Goal: Task Accomplishment & Management: Complete application form

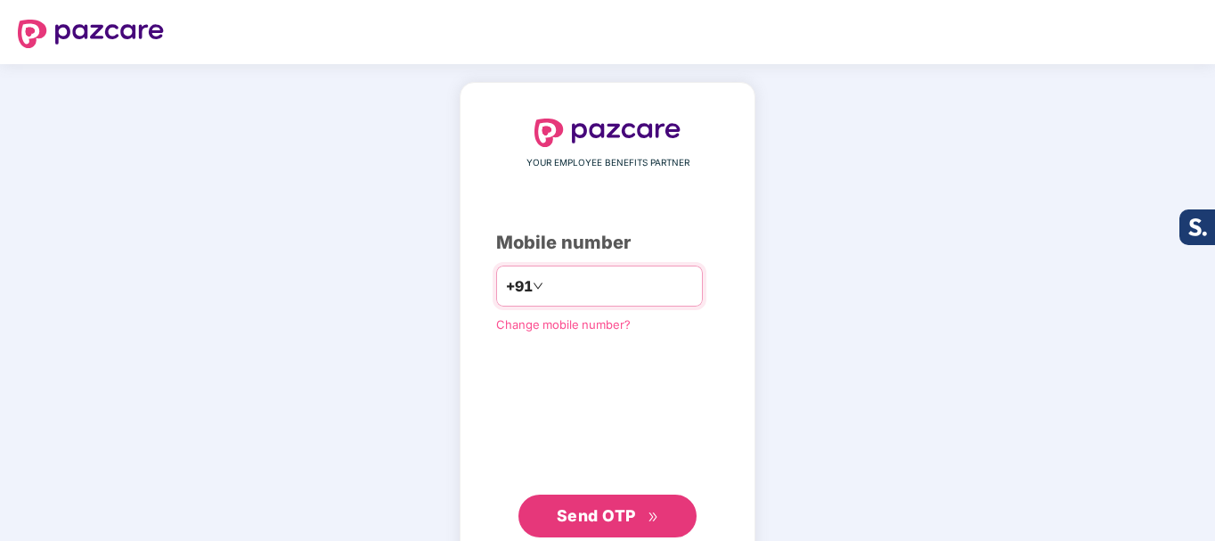
type input "*"
type input "**********"
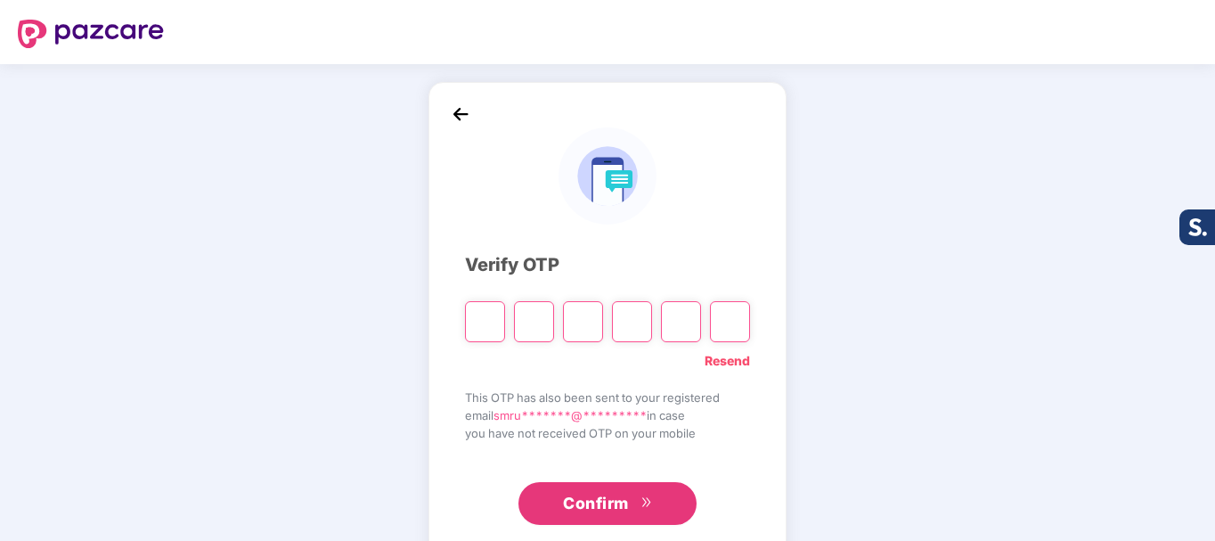
type input "*"
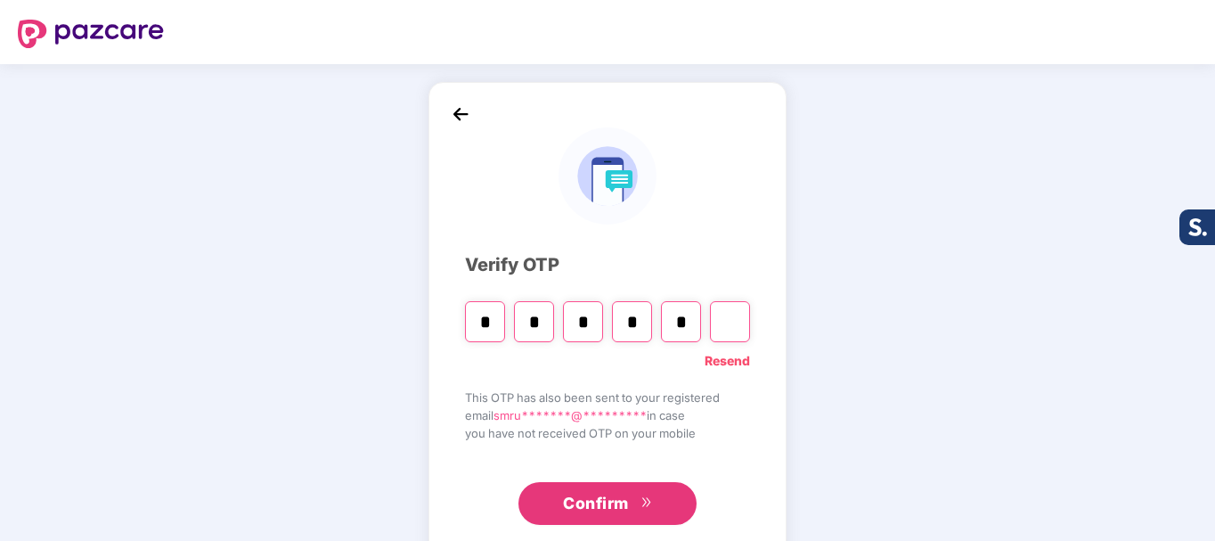
type input "*"
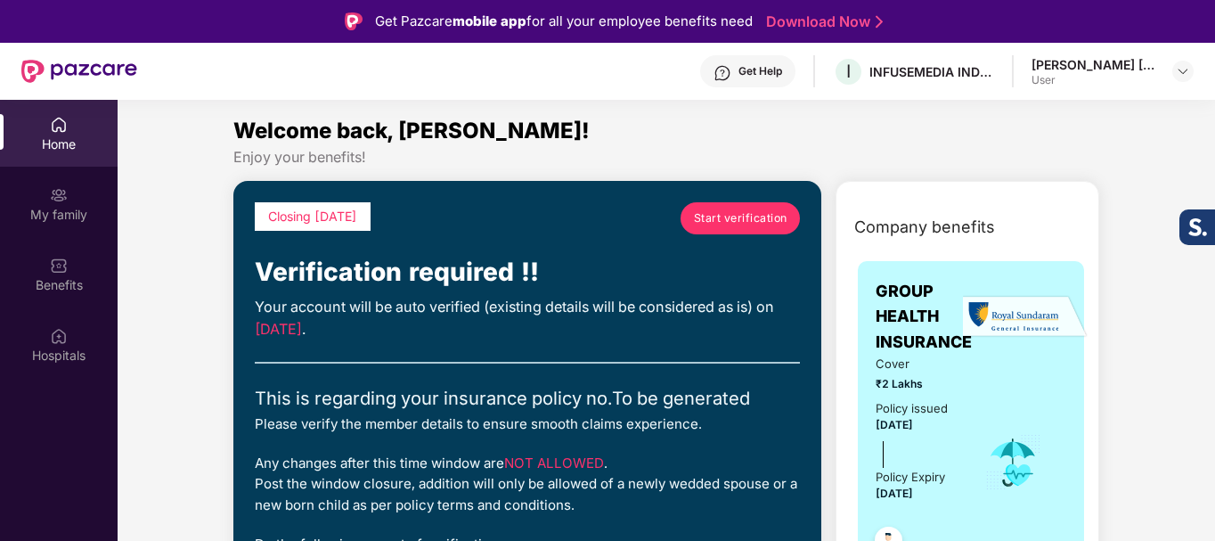
click at [719, 215] on span "Start verification" at bounding box center [741, 217] width 94 height 17
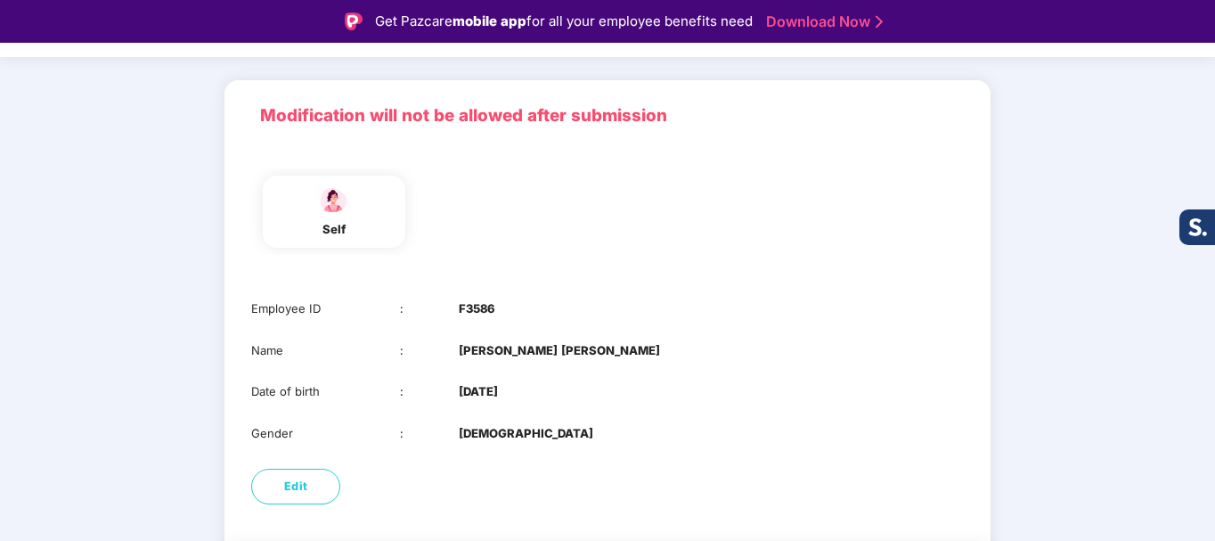
scroll to position [164, 0]
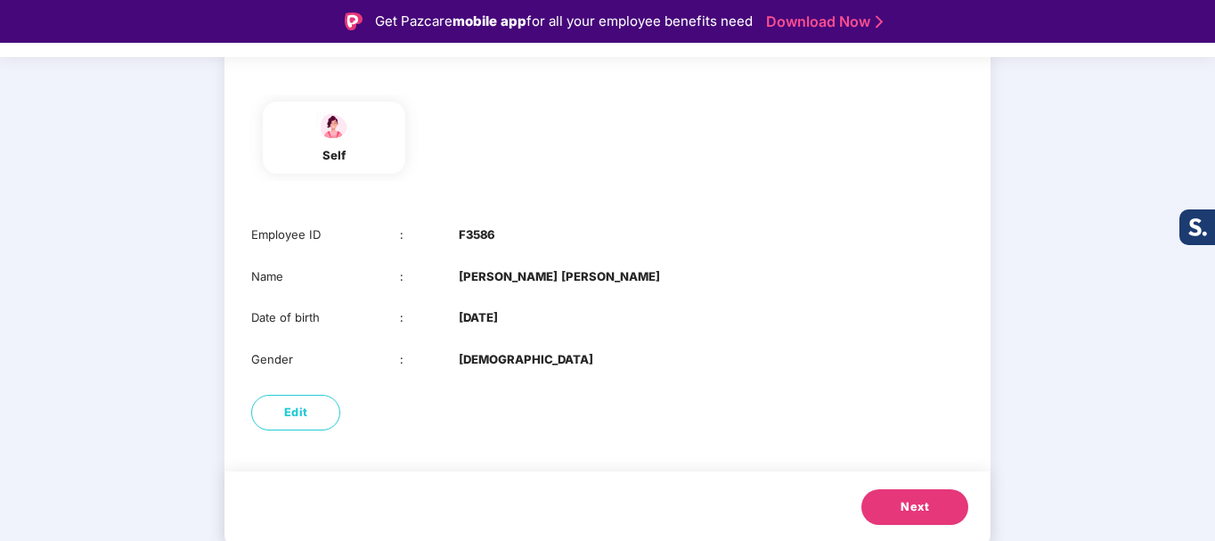
click at [912, 514] on span "Next" at bounding box center [915, 507] width 29 height 18
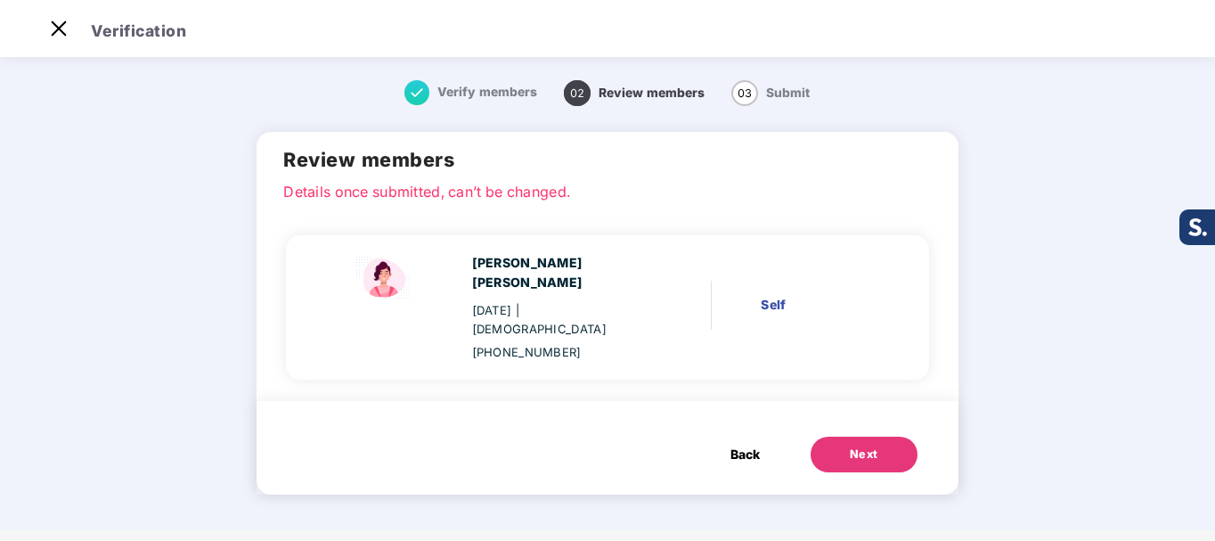
scroll to position [0, 0]
click at [734, 445] on span "Back" at bounding box center [745, 455] width 29 height 20
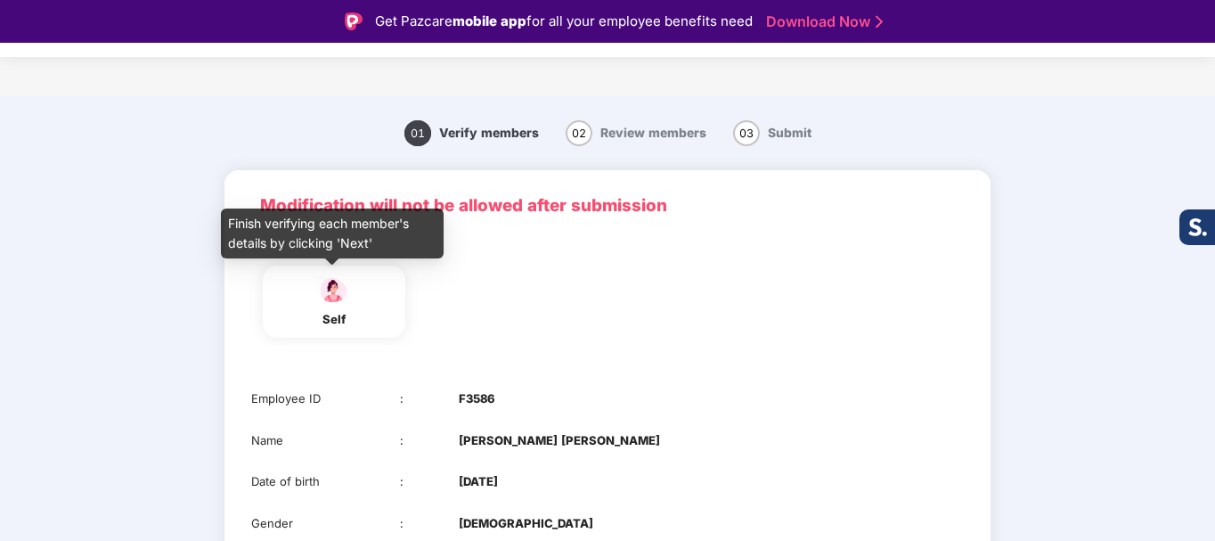
click at [330, 310] on div "self" at bounding box center [334, 319] width 45 height 19
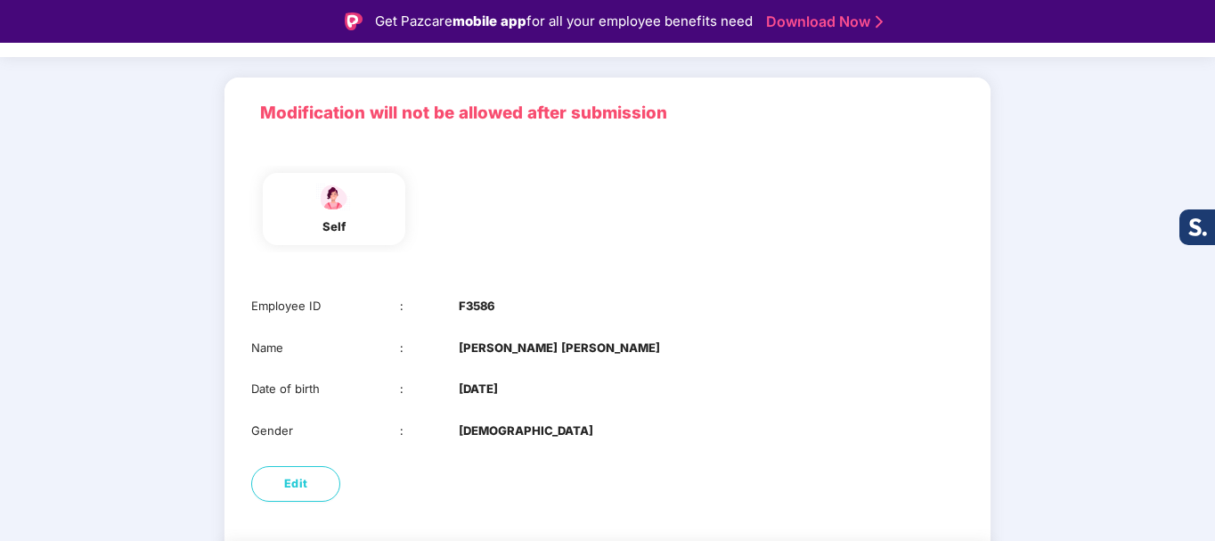
scroll to position [164, 0]
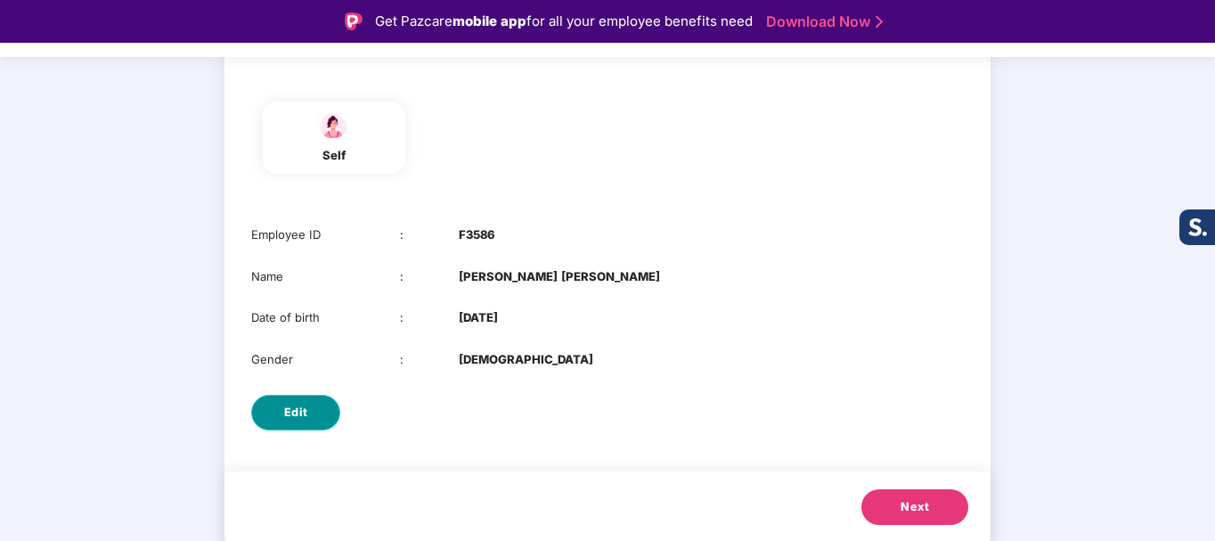
click at [280, 411] on button "Edit" at bounding box center [295, 413] width 89 height 36
select select "******"
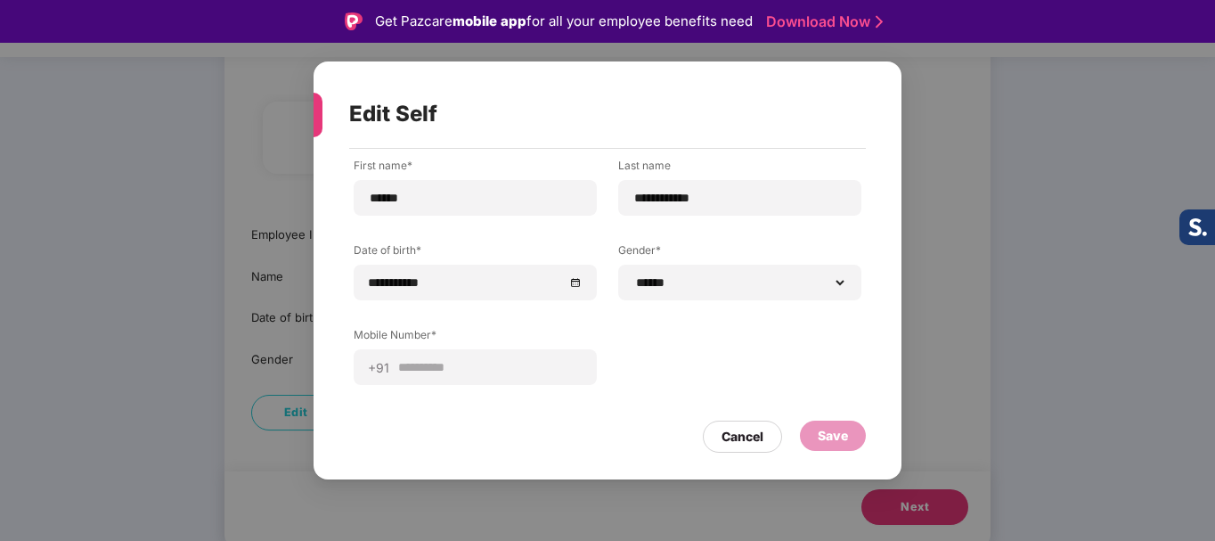
scroll to position [43, 0]
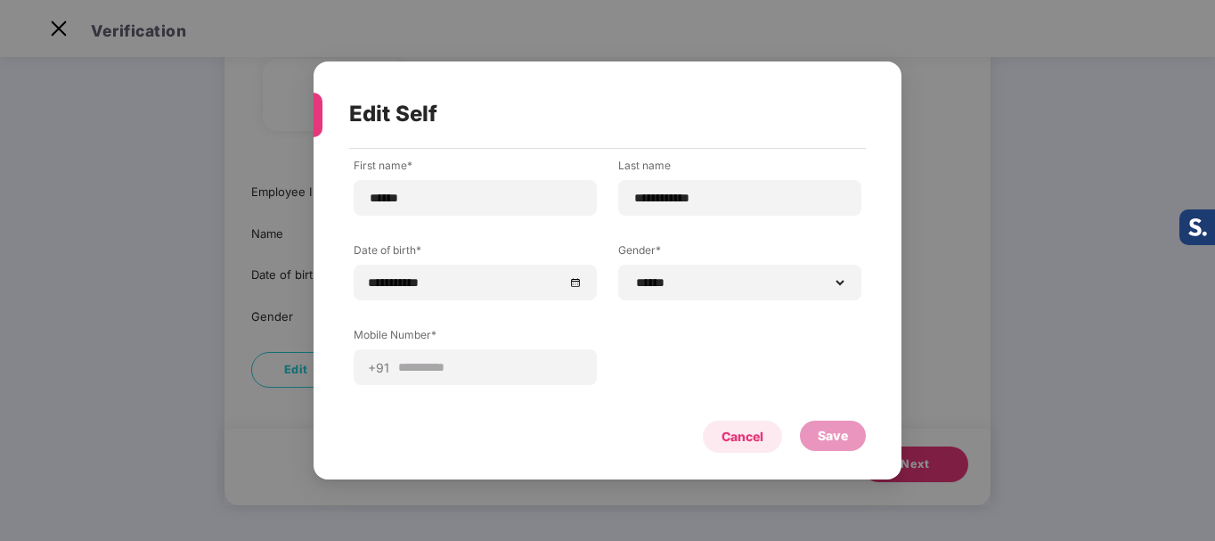
click at [744, 433] on div "Cancel" at bounding box center [743, 437] width 42 height 20
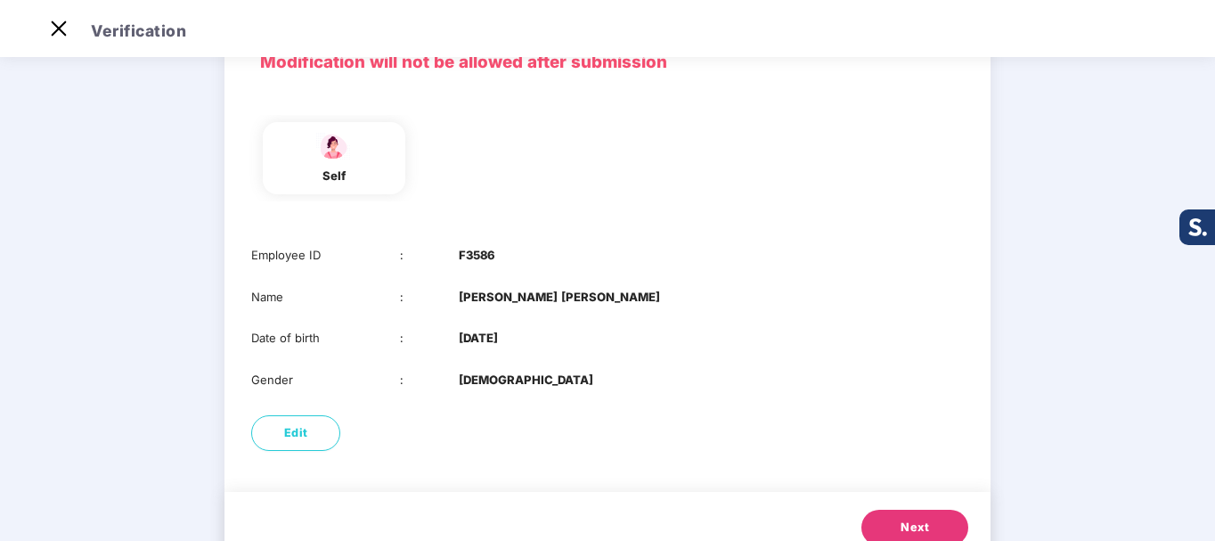
scroll to position [164, 0]
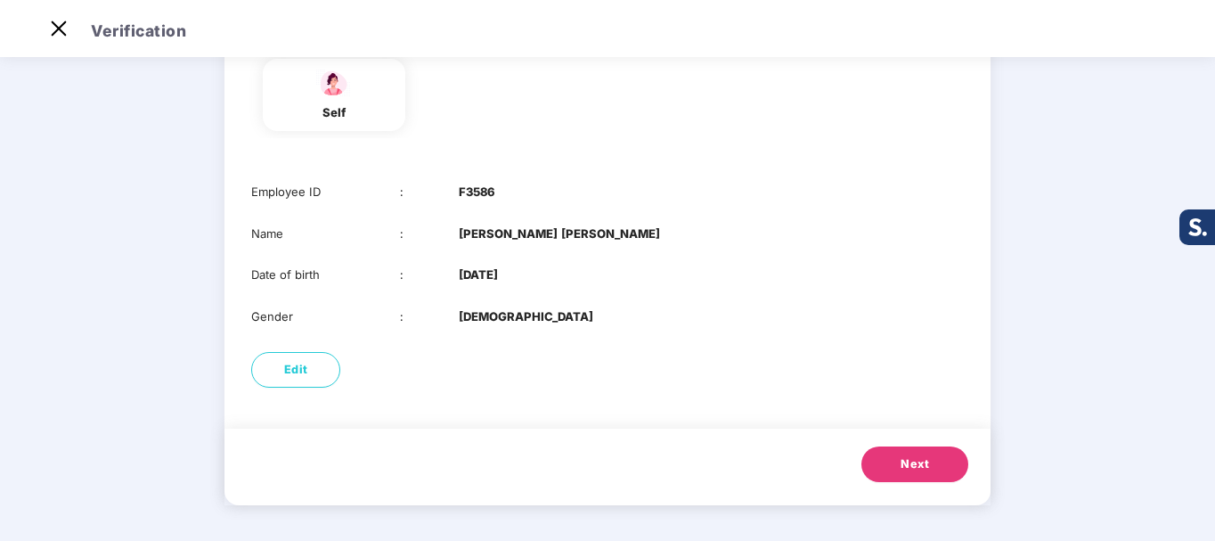
click at [933, 461] on button "Next" at bounding box center [914, 464] width 107 height 36
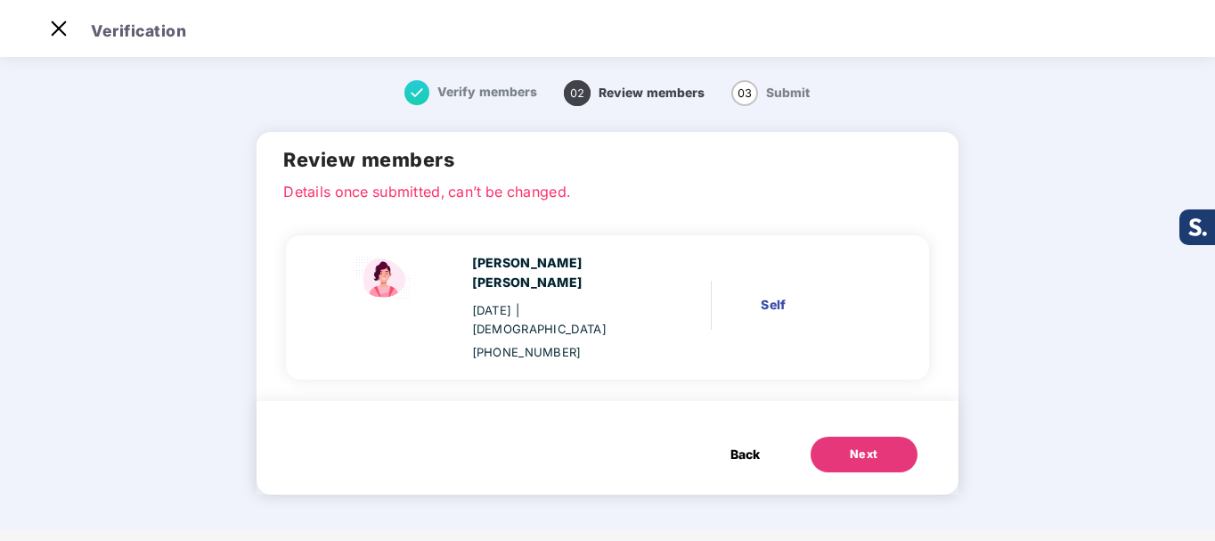
click at [782, 295] on div "Self" at bounding box center [818, 305] width 115 height 20
click at [862, 445] on div "Next" at bounding box center [864, 454] width 29 height 18
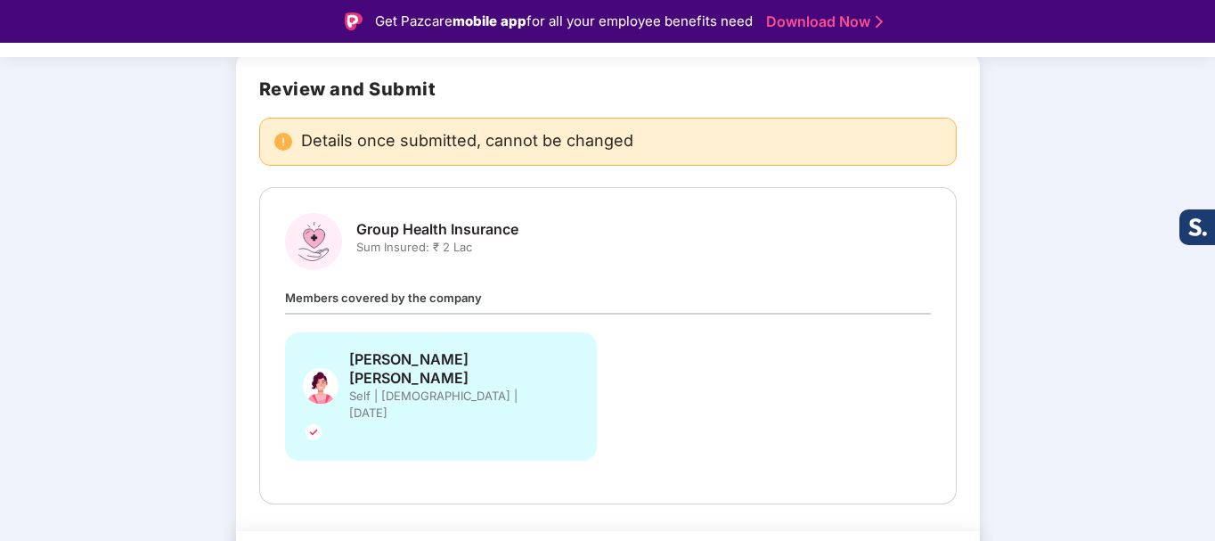
scroll to position [129, 0]
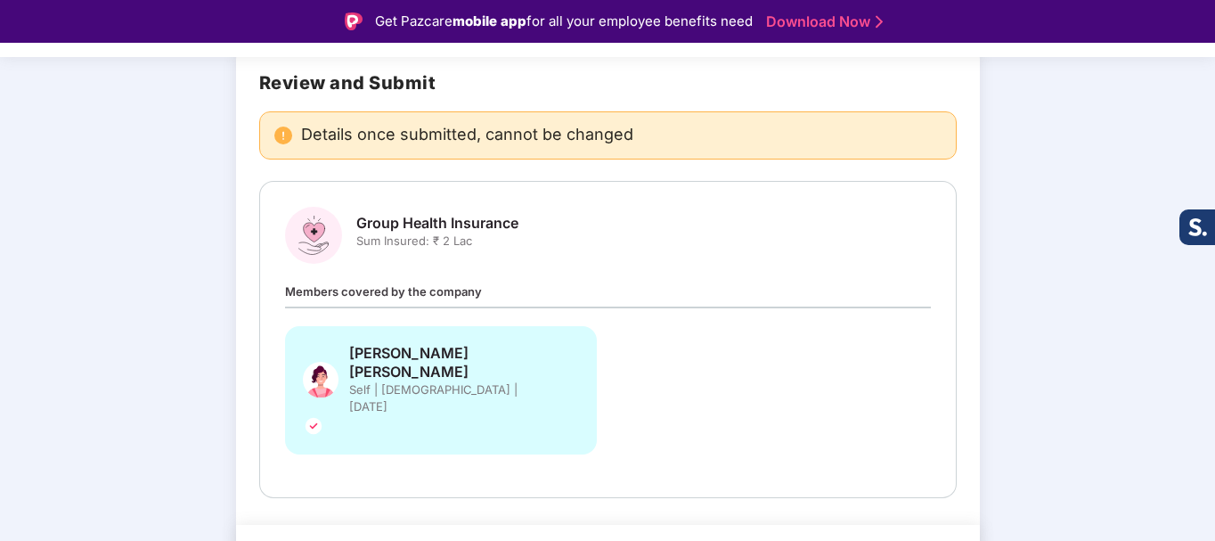
click at [406, 236] on span "Sum Insured: ₹ 2 Lac" at bounding box center [437, 241] width 162 height 17
click at [405, 231] on span "Group Health Insurance" at bounding box center [437, 223] width 162 height 19
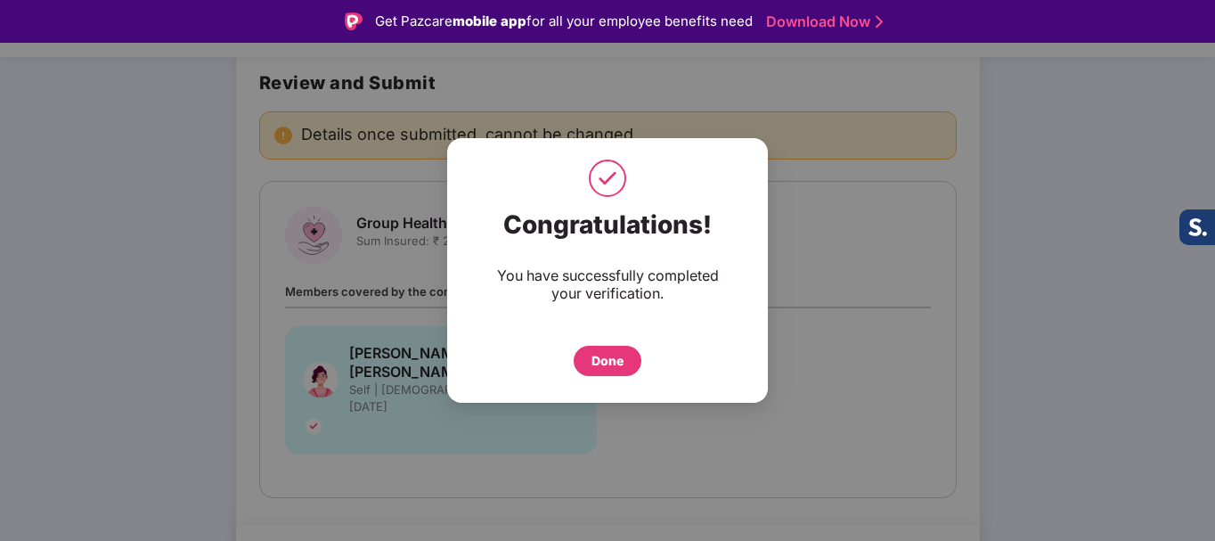
click at [598, 363] on div "Done" at bounding box center [608, 361] width 32 height 20
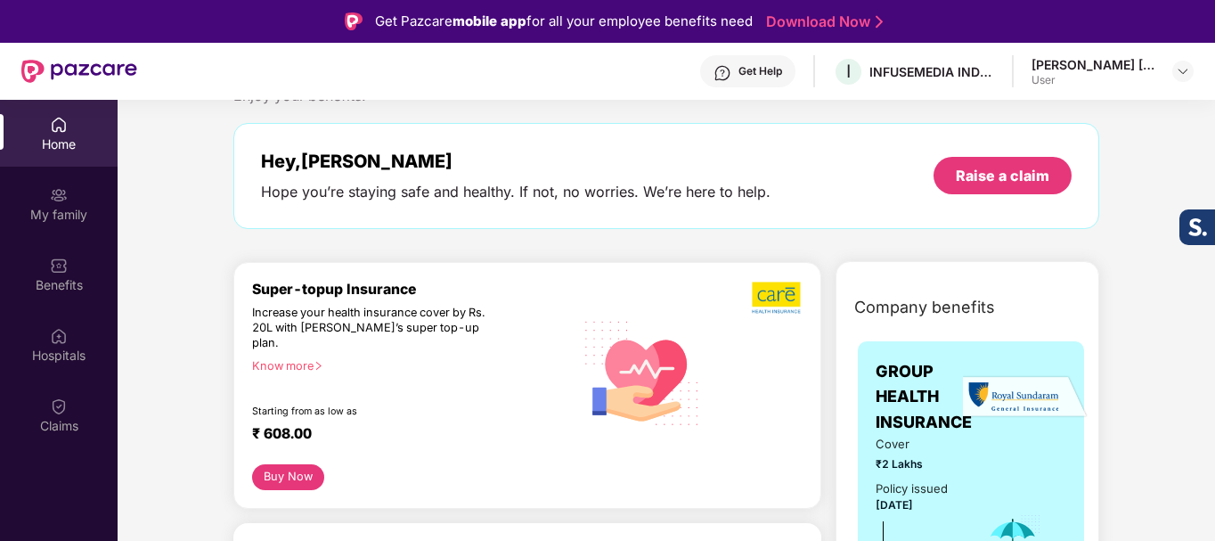
scroll to position [89, 0]
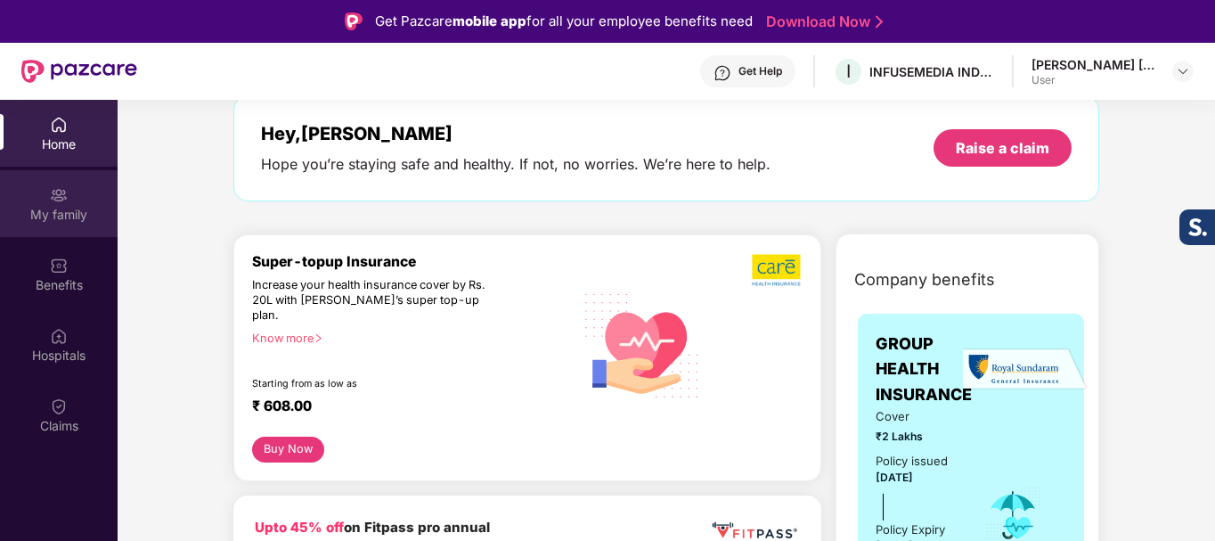
click at [70, 216] on div "My family" at bounding box center [59, 215] width 118 height 18
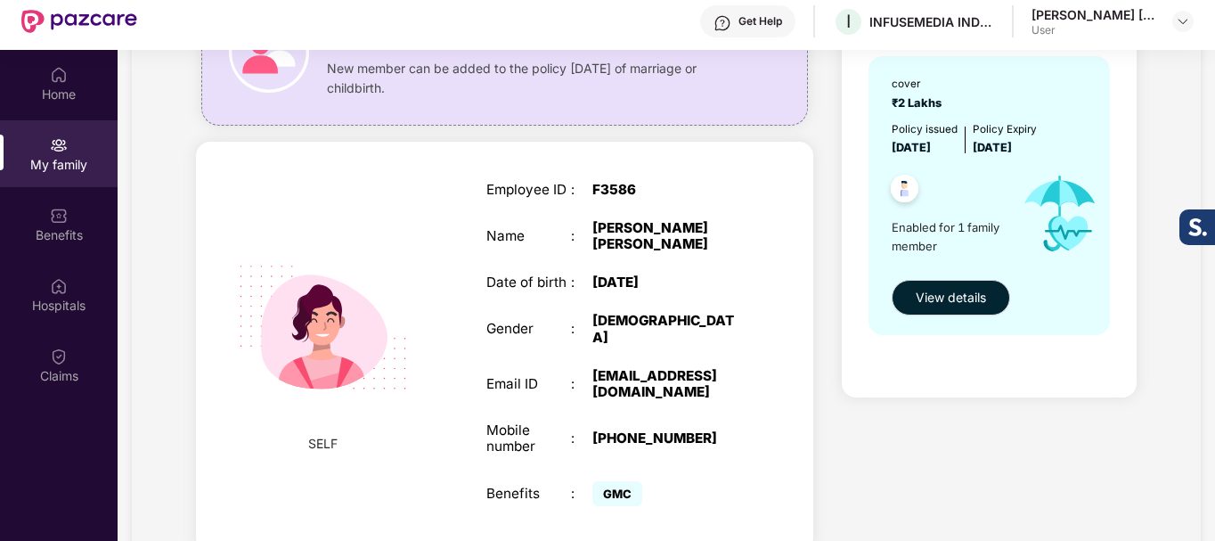
scroll to position [100, 0]
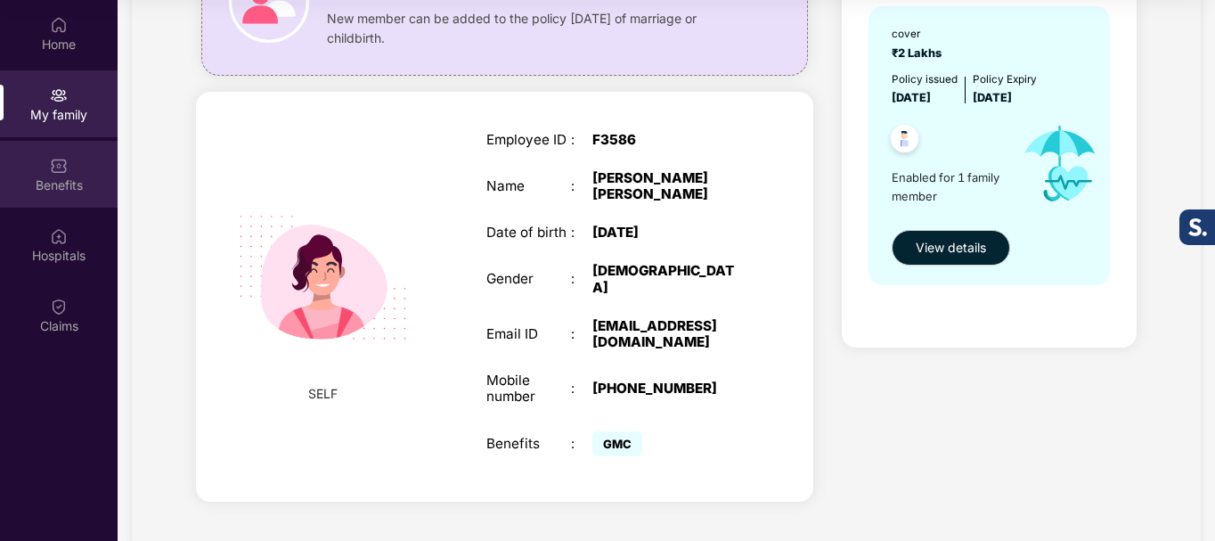
click at [52, 193] on div "Benefits" at bounding box center [59, 185] width 118 height 18
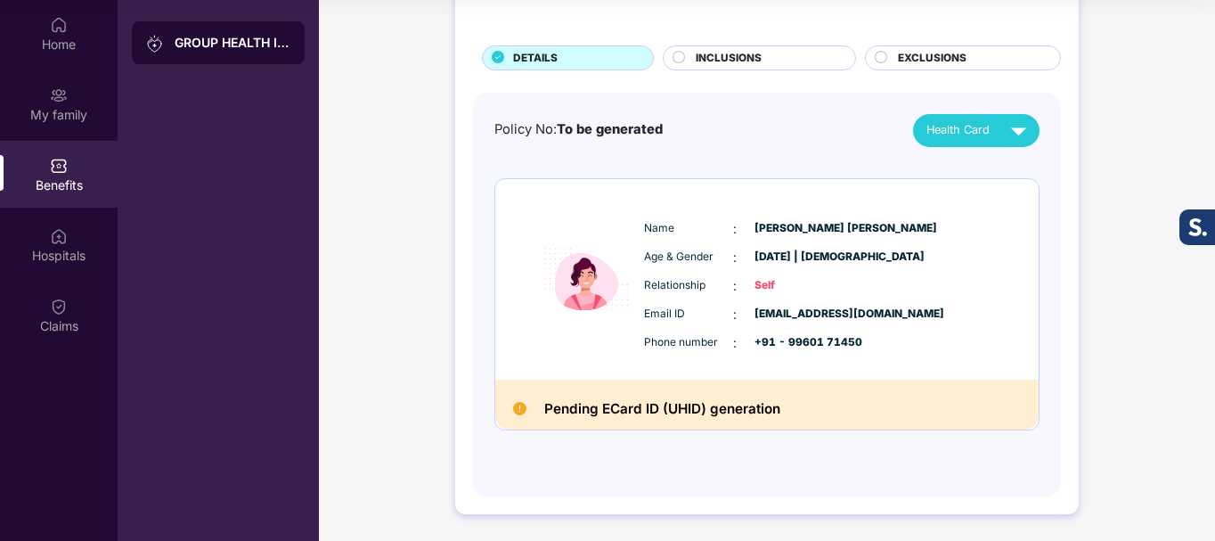
scroll to position [0, 0]
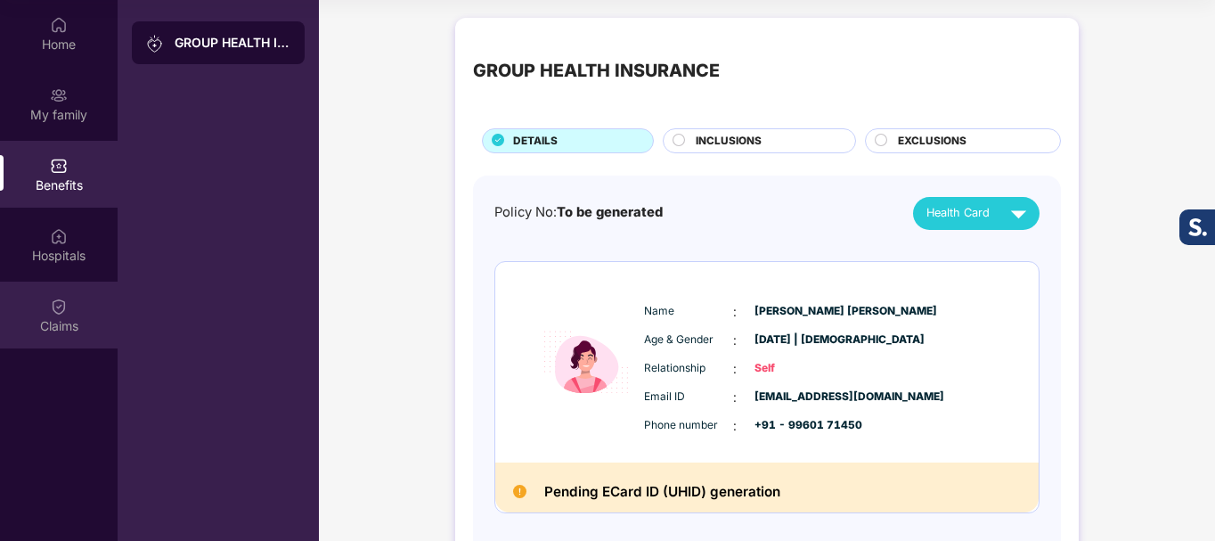
click at [50, 315] on div "Claims" at bounding box center [59, 315] width 118 height 67
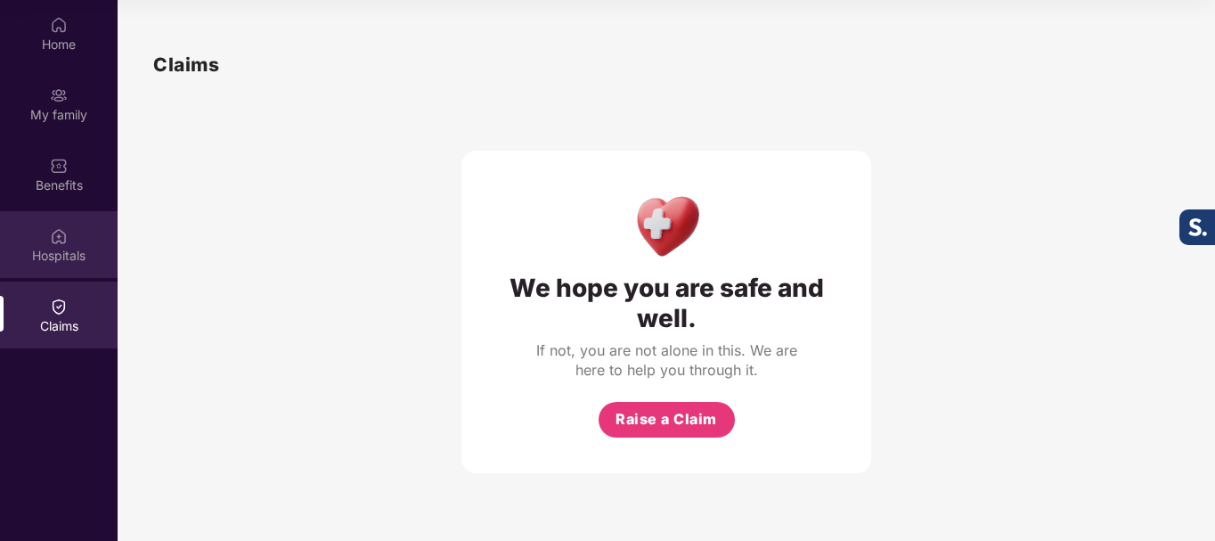
click at [65, 238] on img at bounding box center [59, 236] width 18 height 18
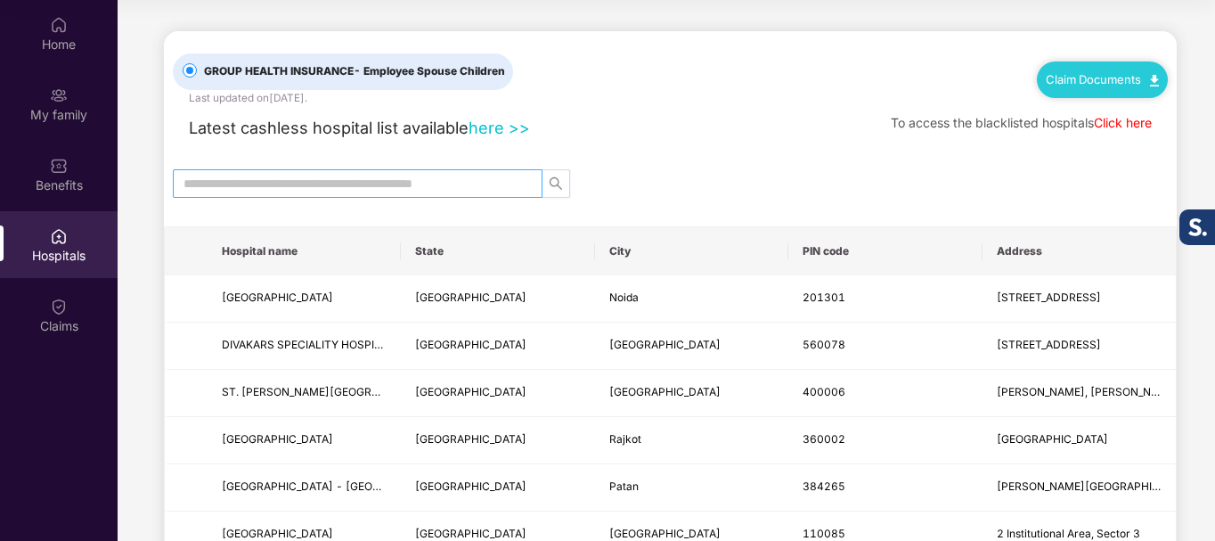
click at [417, 181] on input "text" at bounding box center [351, 184] width 334 height 20
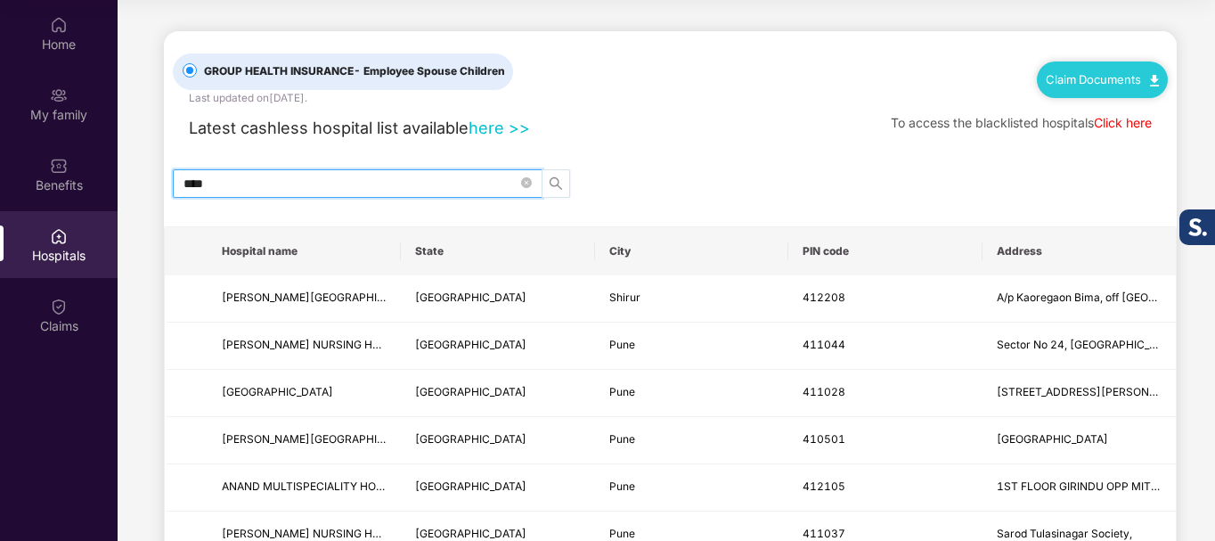
click at [560, 185] on icon "search" at bounding box center [556, 183] width 14 height 14
click at [246, 179] on input "****" at bounding box center [351, 184] width 334 height 20
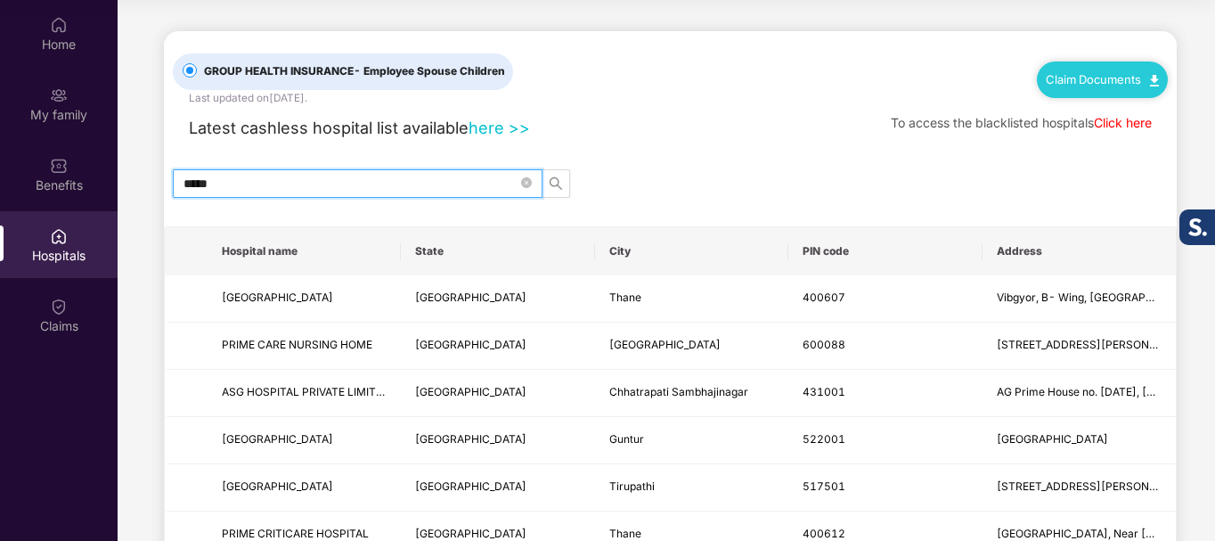
click at [317, 174] on input "*****" at bounding box center [351, 184] width 334 height 20
type input "****"
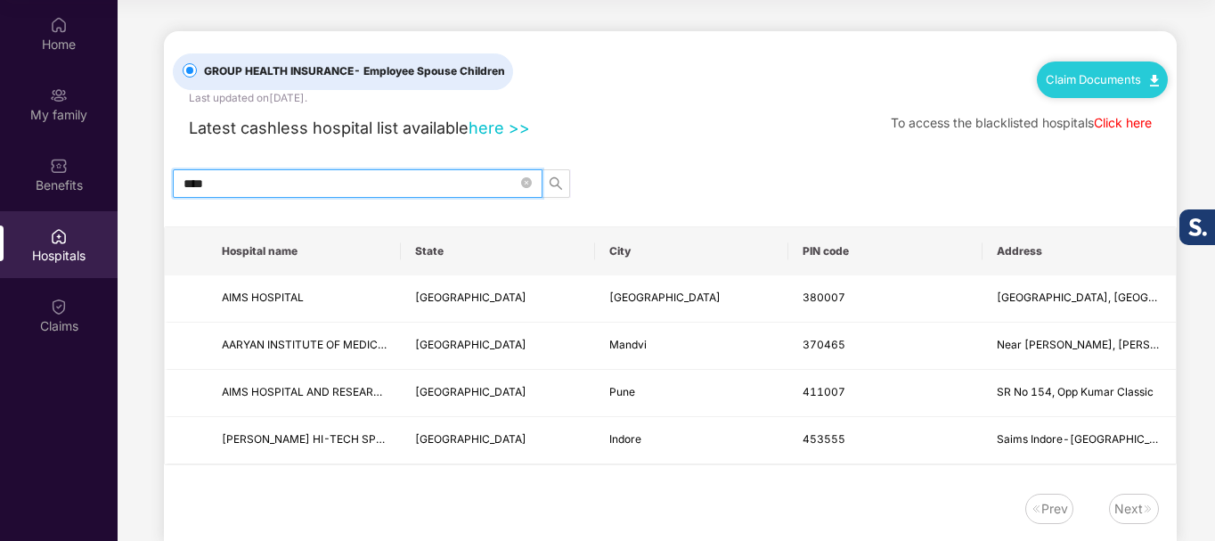
click at [467, 187] on input "****" at bounding box center [351, 184] width 334 height 20
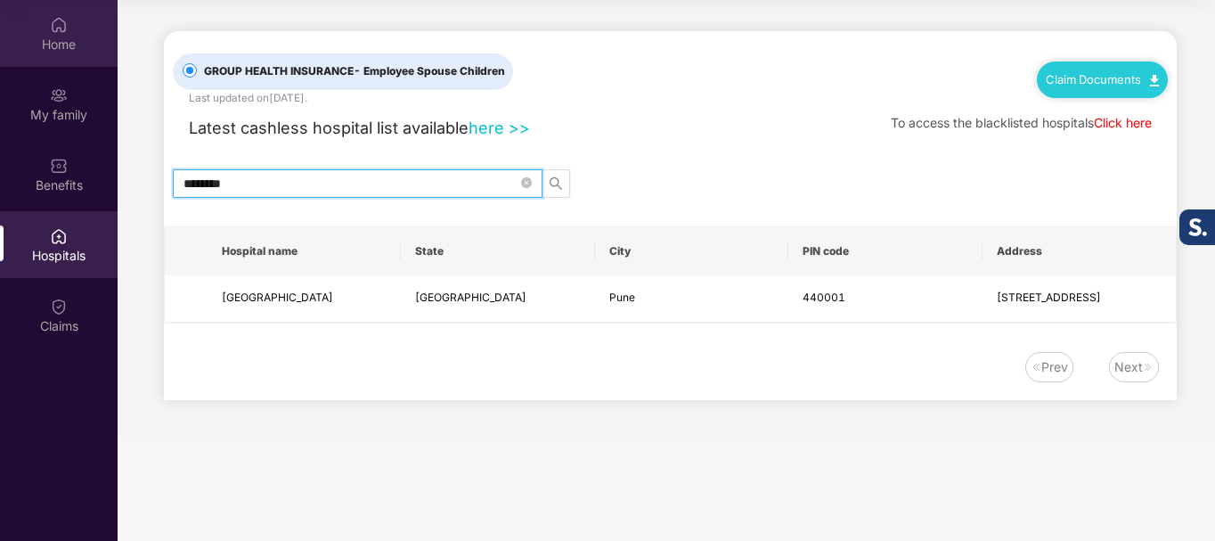
type input "********"
click at [45, 36] on div "Home" at bounding box center [59, 45] width 118 height 18
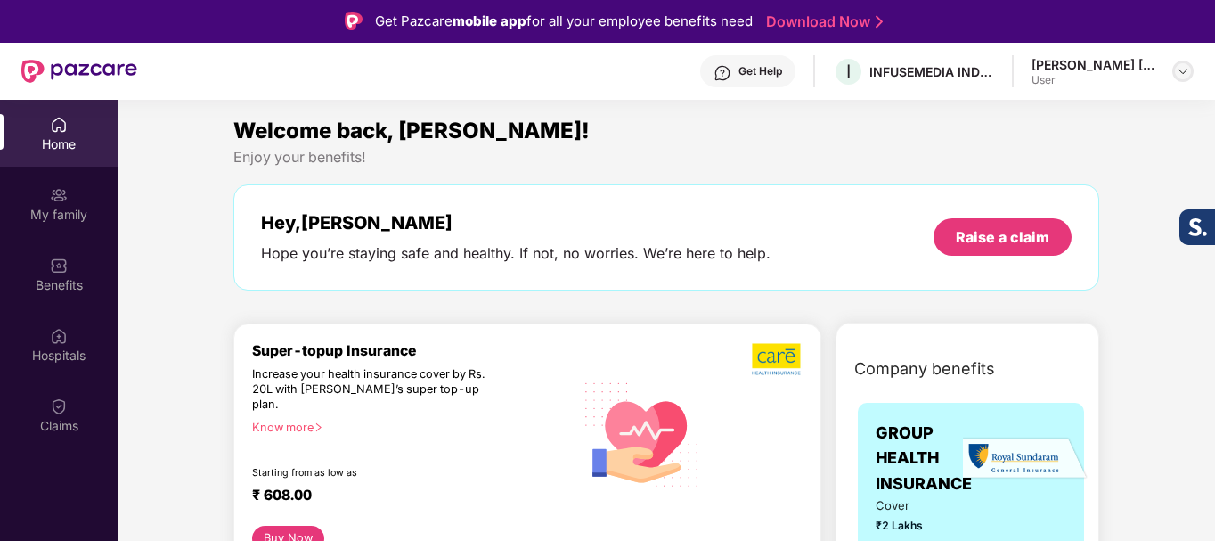
click at [1181, 70] on img at bounding box center [1183, 71] width 14 height 14
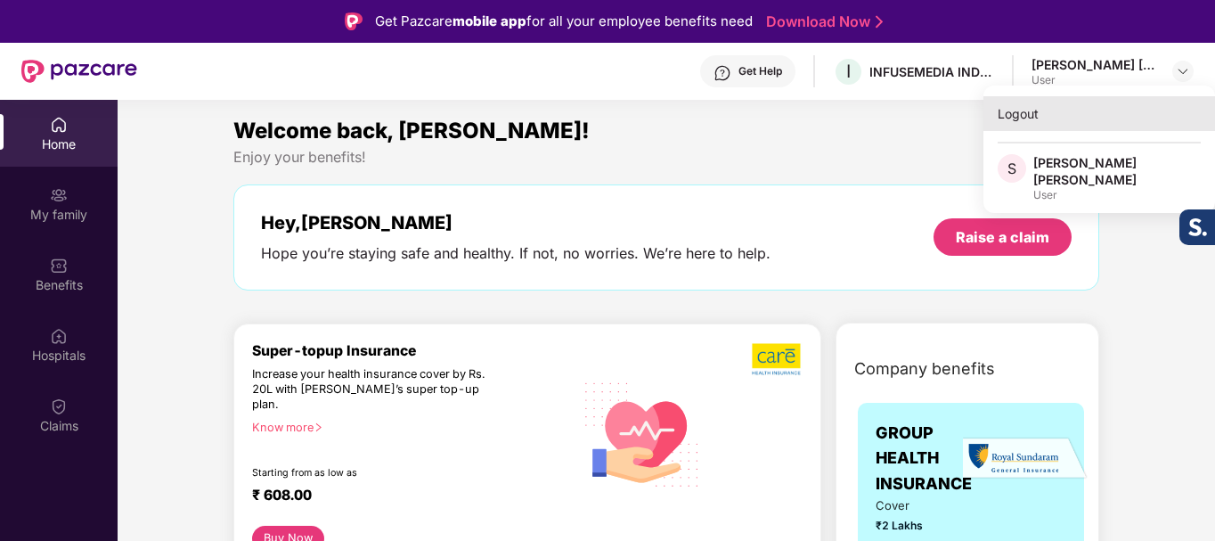
click at [1021, 118] on div "Logout" at bounding box center [1100, 113] width 232 height 35
